Goal: Information Seeking & Learning: Learn about a topic

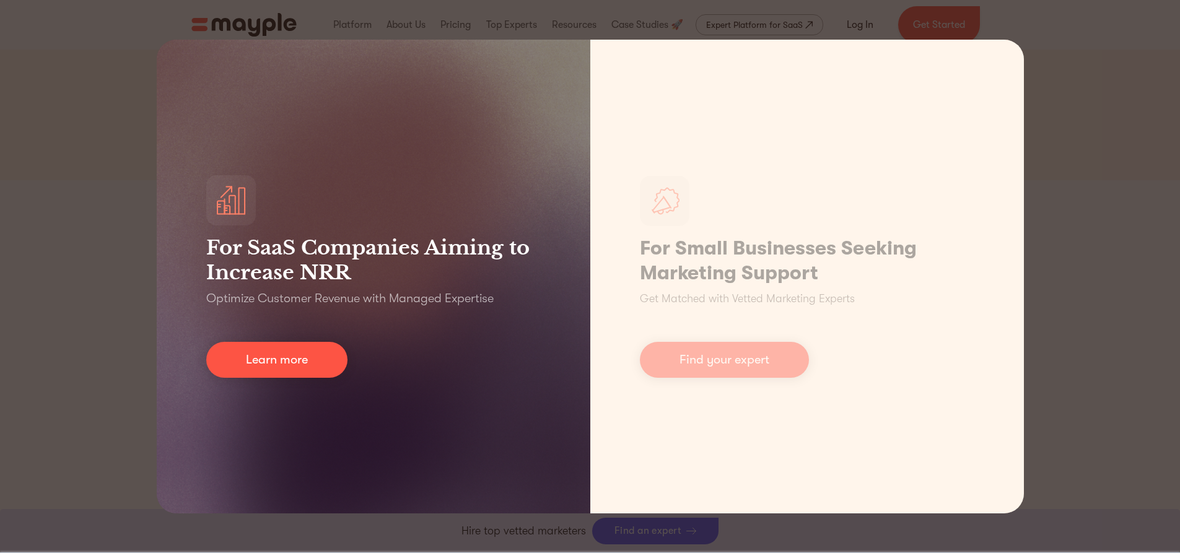
scroll to position [248, 0]
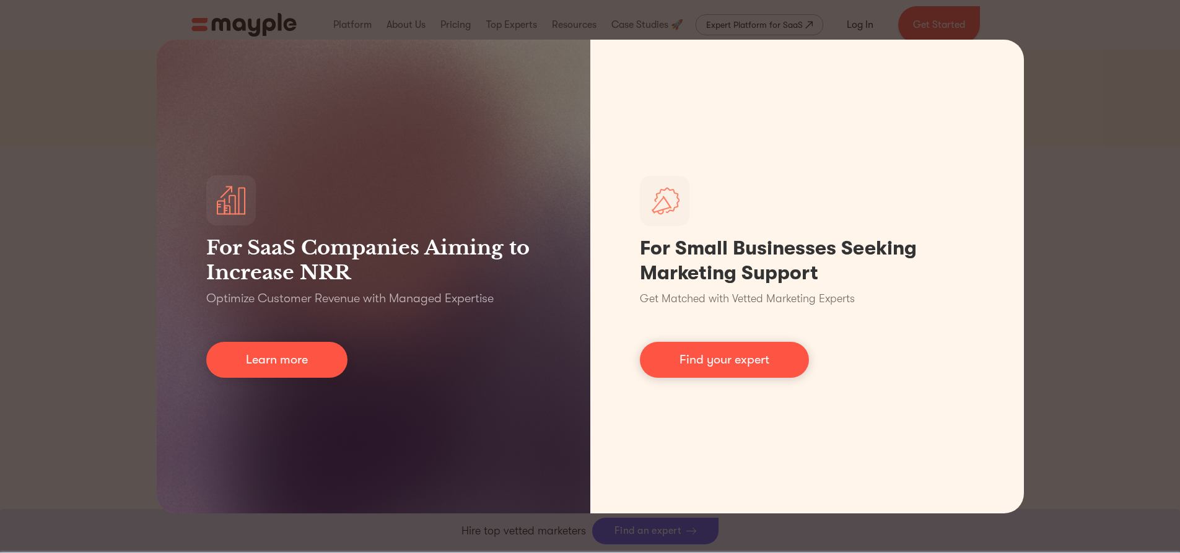
click at [148, 165] on div "For SaaS Companies Aiming to Increase NRR Optimize Customer Revenue with Manage…" at bounding box center [590, 276] width 1180 height 553
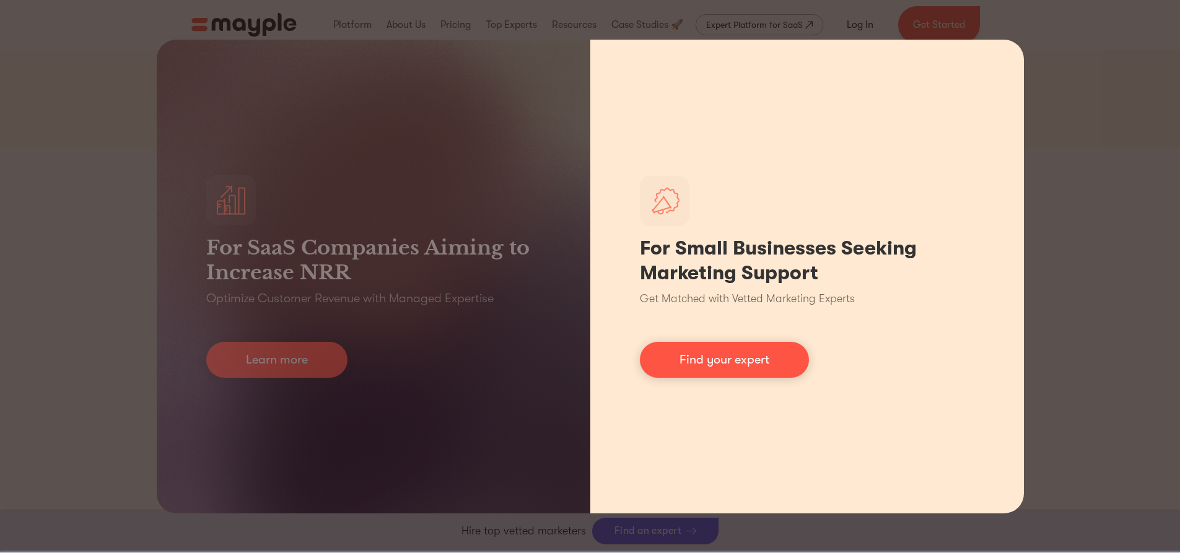
click at [974, 50] on div "For Small Businesses Seeking Marketing Support Get Matched with Vetted Marketin…" at bounding box center [807, 277] width 434 height 474
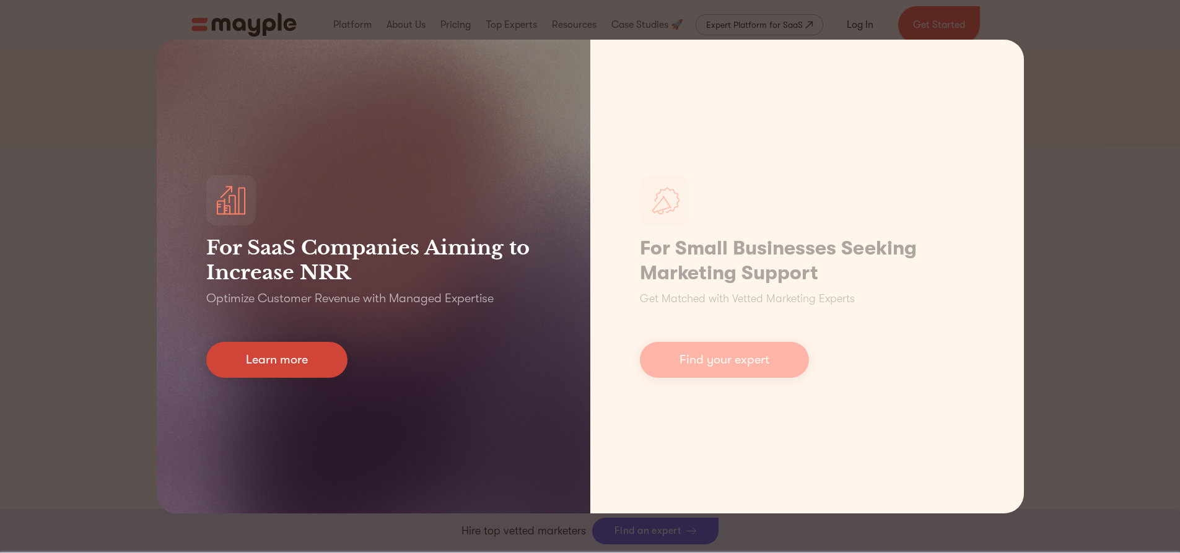
click at [273, 365] on link "Learn more" at bounding box center [276, 360] width 141 height 36
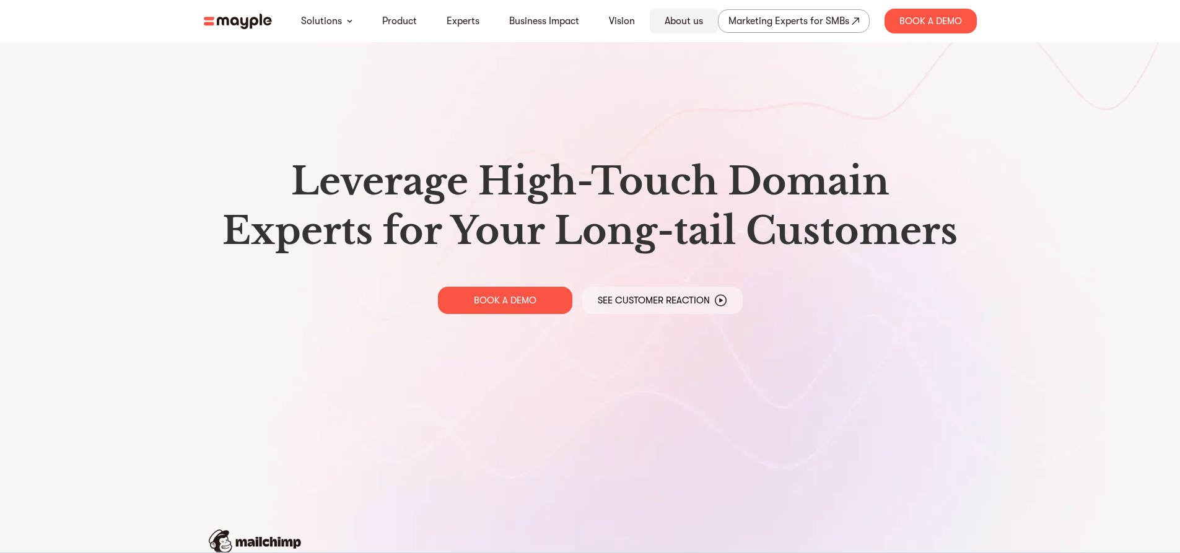
click at [668, 19] on link "About us" at bounding box center [684, 21] width 38 height 15
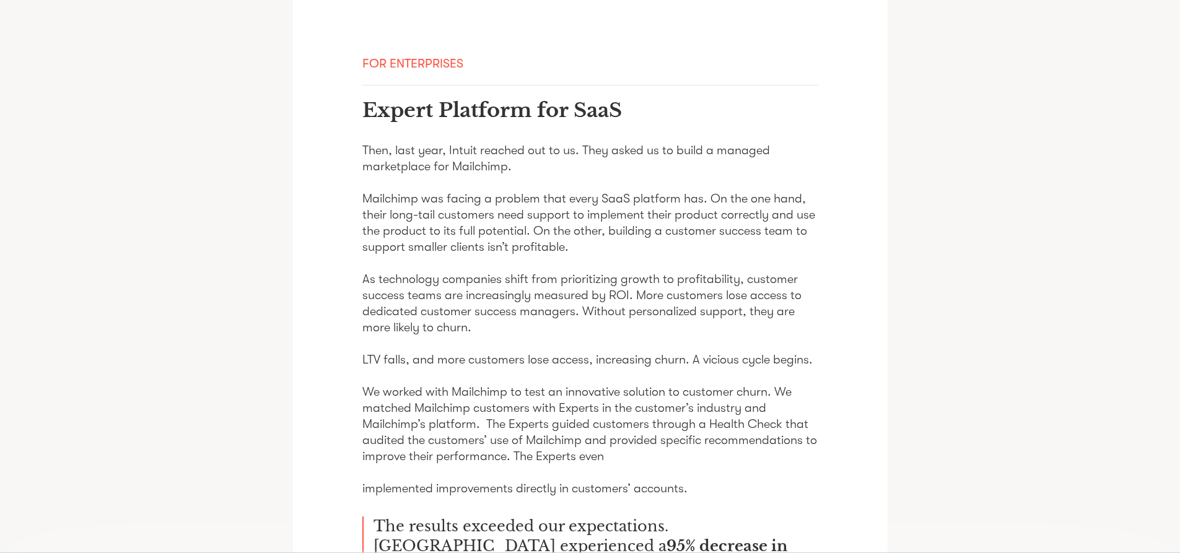
scroll to position [1254, 0]
